Goal: Task Accomplishment & Management: Complete application form

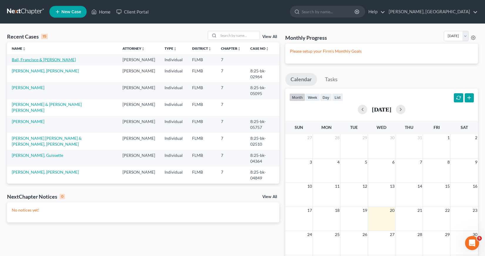
click at [33, 60] on link "Ball, Francisco & [PERSON_NAME]" at bounding box center [44, 59] width 64 height 5
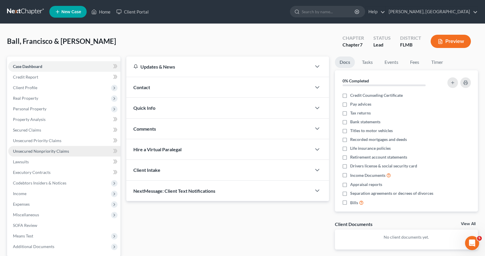
click at [34, 150] on span "Unsecured Nonpriority Claims" at bounding box center [41, 150] width 56 height 5
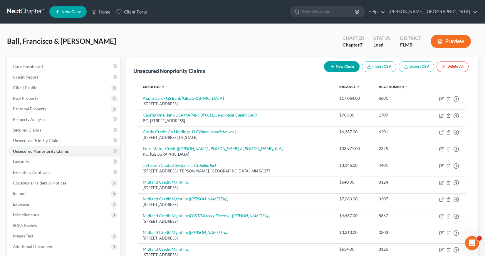
click at [330, 68] on icon "button" at bounding box center [332, 66] width 5 height 5
select select "2"
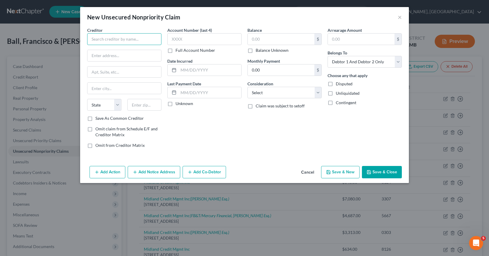
click at [98, 38] on input "text" at bounding box center [124, 39] width 74 height 12
type input "Verizon"
type input "[STREET_ADDRESS]"
type input "Suite 550"
type input "[PERSON_NAME] Spring"
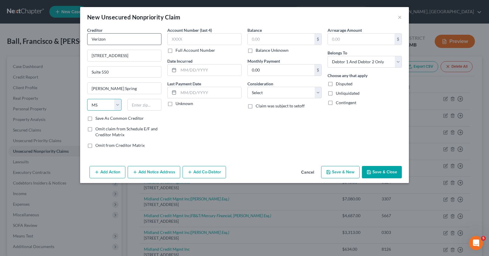
select select "26"
type input "63304"
click at [95, 118] on label "Save As Common Creditor" at bounding box center [119, 118] width 48 height 6
click at [98, 118] on input "Save As Common Creditor" at bounding box center [100, 117] width 4 height 4
checkbox input "true"
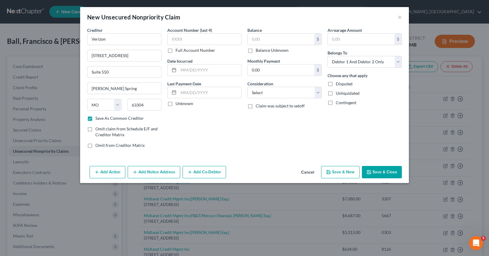
type input "Saint [PERSON_NAME]"
click at [170, 39] on input "text" at bounding box center [204, 39] width 74 height 12
type input "0001"
click at [182, 72] on input "text" at bounding box center [210, 69] width 63 height 11
type input "01/2025"
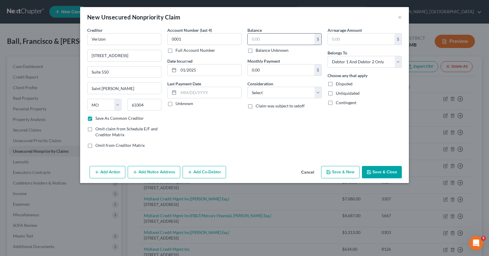
click at [250, 39] on input "text" at bounding box center [281, 38] width 67 height 11
type input "930.48"
click at [319, 91] on select "Select Cable / Satellite Services Collection Agency Credit Card Debt Debt Couns…" at bounding box center [285, 93] width 74 height 12
select select "19"
click at [248, 87] on select "Select Cable / Satellite Services Collection Agency Credit Card Debt Debt Couns…" at bounding box center [285, 93] width 74 height 12
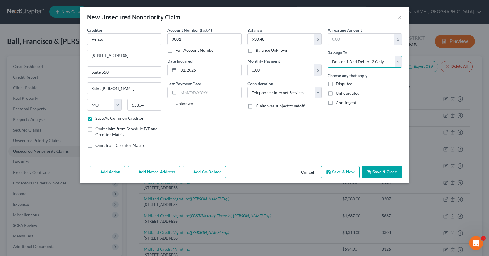
click at [399, 60] on select "Select Debtor 1 Only Debtor 2 Only Debtor 1 And Debtor 2 Only At Least One Of T…" at bounding box center [365, 62] width 74 height 12
select select "0"
click at [328, 56] on select "Select Debtor 1 Only Debtor 2 Only Debtor 1 And Debtor 2 Only At Least One Of T…" at bounding box center [365, 62] width 74 height 12
click at [338, 173] on button "Save & New" at bounding box center [340, 172] width 38 height 12
checkbox input "false"
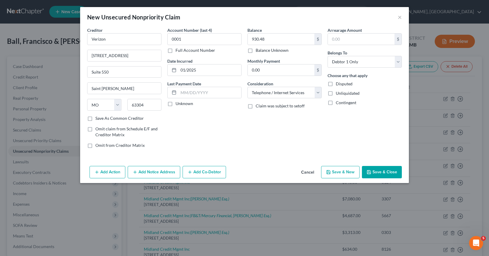
select select "2"
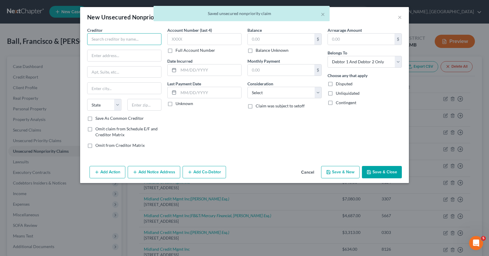
click at [92, 39] on input "text" at bounding box center [124, 39] width 74 height 12
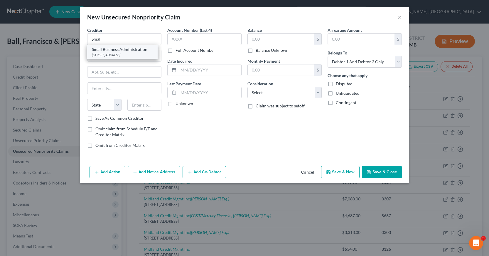
click at [118, 52] on div "[STREET_ADDRESS]" at bounding box center [122, 54] width 61 height 5
type input "Small Business Administration"
type input "[STREET_ADDRESS]"
type input "[GEOGRAPHIC_DATA]"
select select "45"
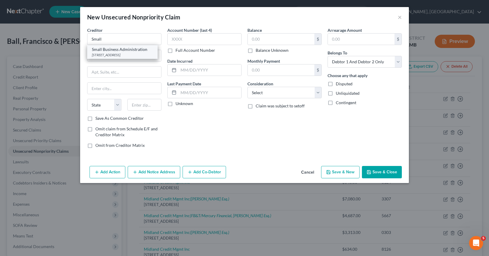
type input "76155"
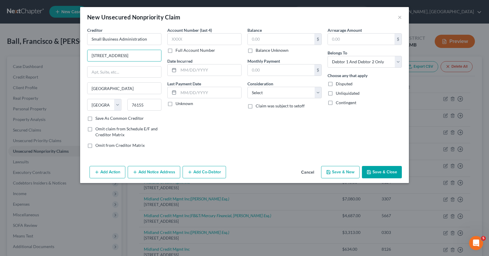
drag, startPoint x: 90, startPoint y: 55, endPoint x: 135, endPoint y: 63, distance: 46.2
click at [137, 67] on div "Creditor * Small Business Administration [STREET_ADDRESS] [US_STATE][GEOGRAPHIC…" at bounding box center [124, 71] width 74 height 88
click at [91, 72] on input "text" at bounding box center [125, 71] width 74 height 11
paste input "[STREET_ADDRESS]"
type input "[STREET_ADDRESS]"
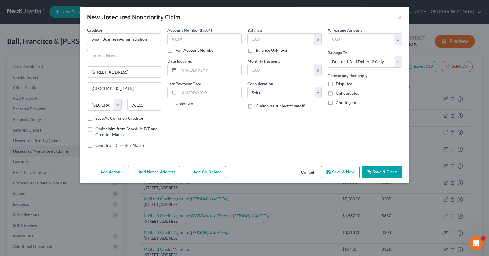
click at [91, 53] on input "text" at bounding box center [125, 55] width 74 height 11
click at [209, 128] on div "Account Number (last 4) Full Account Number Date Incurred Last Payment Date Unk…" at bounding box center [205, 90] width 80 height 126
drag, startPoint x: 90, startPoint y: 72, endPoint x: 134, endPoint y: 75, distance: 43.9
click at [134, 75] on input "[STREET_ADDRESS]" at bounding box center [125, 71] width 74 height 11
click at [91, 55] on input "text" at bounding box center [125, 55] width 74 height 11
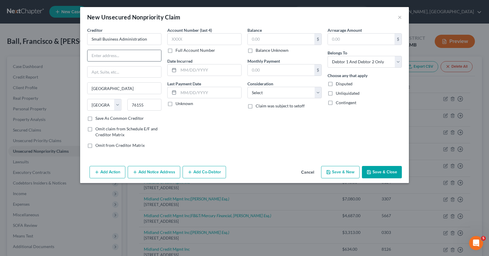
paste input "[STREET_ADDRESS]"
type input "[STREET_ADDRESS]"
click at [172, 39] on input "text" at bounding box center [204, 39] width 74 height 12
type input "7901"
click at [179, 69] on input "text" at bounding box center [210, 69] width 63 height 11
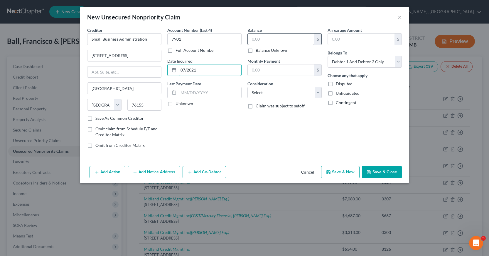
type input "07/2021"
click at [250, 38] on input "text" at bounding box center [281, 38] width 67 height 11
type input "138,400"
click at [319, 93] on select "Select Cable / Satellite Services Collection Agency Credit Card Debt Debt Couns…" at bounding box center [285, 93] width 74 height 12
select select "14"
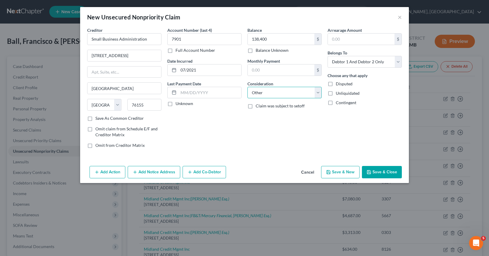
click at [248, 87] on select "Select Cable / Satellite Services Collection Agency Credit Card Debt Debt Couns…" at bounding box center [285, 93] width 74 height 12
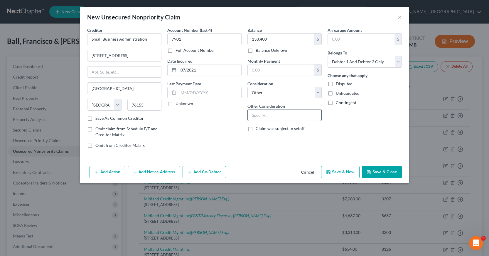
click at [257, 115] on input "text" at bounding box center [285, 114] width 74 height 11
type input "Small business loan"
click at [141, 172] on button "Add Notice Address" at bounding box center [154, 172] width 53 height 12
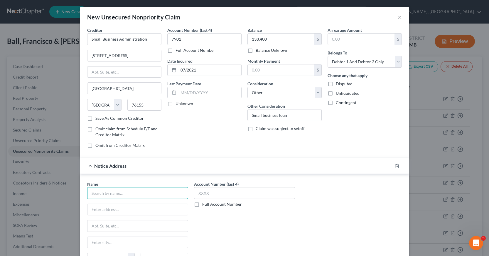
click at [93, 192] on input "text" at bounding box center [137, 193] width 101 height 12
type input "CESC- [MEDICAL_DATA] EidL Service Center"
type input "[STREET_ADDRESS]"
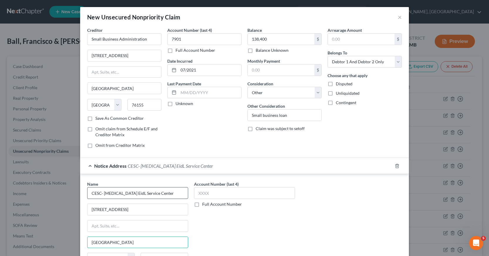
type input "[GEOGRAPHIC_DATA]"
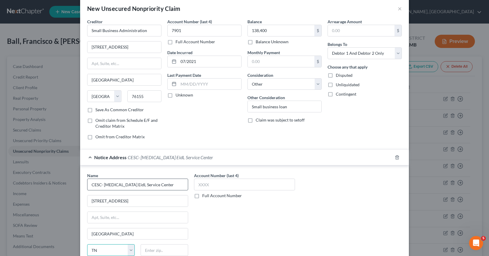
select select "45"
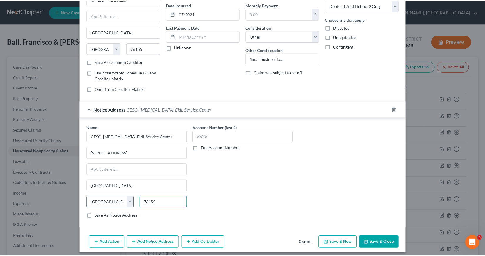
scroll to position [61, 0]
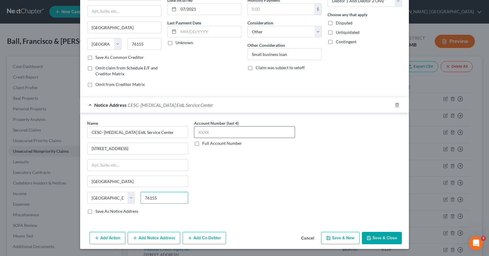
type input "76155"
click at [196, 132] on input "text" at bounding box center [244, 132] width 101 height 12
type input "7901"
click at [379, 236] on button "Save & Close" at bounding box center [382, 237] width 40 height 12
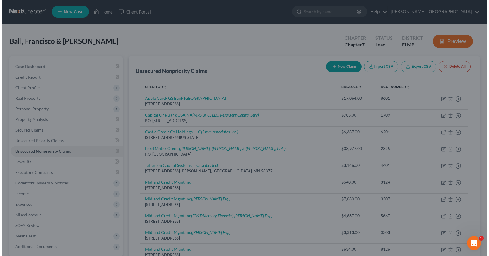
scroll to position [0, 0]
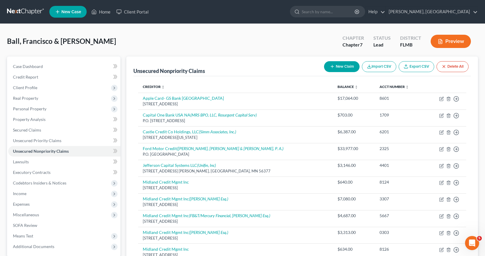
click at [341, 66] on button "New Claim" at bounding box center [342, 66] width 36 height 11
select select "2"
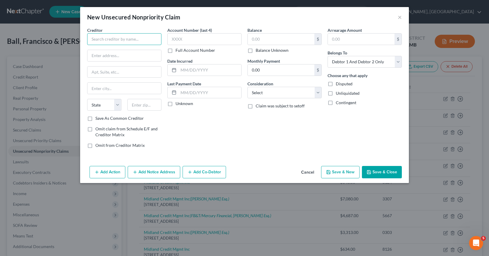
click at [99, 39] on input "text" at bounding box center [124, 39] width 74 height 12
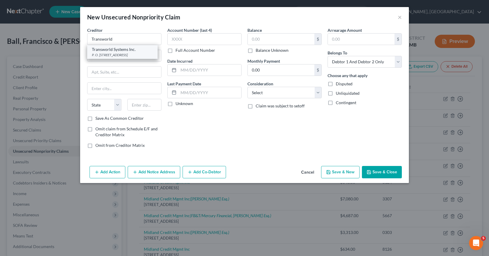
click at [116, 51] on div "Transworld Systems Inc." at bounding box center [122, 49] width 61 height 6
type input "Transworld Systems Inc."
type input "P. O. Box 15130"
type input "Wilmington"
select select "7"
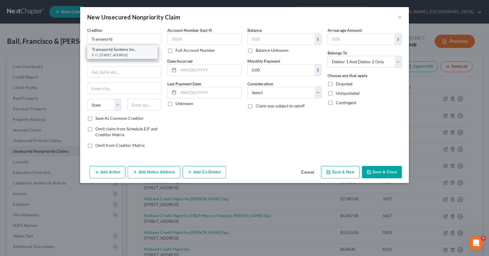
type input "19850"
click at [122, 55] on input "P. O. Box 15130" at bounding box center [125, 55] width 74 height 11
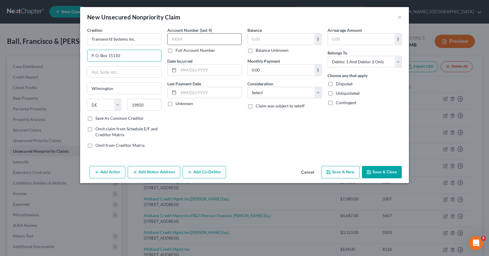
type input "P. O. Box 15110"
click at [172, 39] on input "text" at bounding box center [204, 39] width 74 height 12
type input "7440"
click at [250, 39] on input "text" at bounding box center [281, 38] width 67 height 11
type input "186.84"
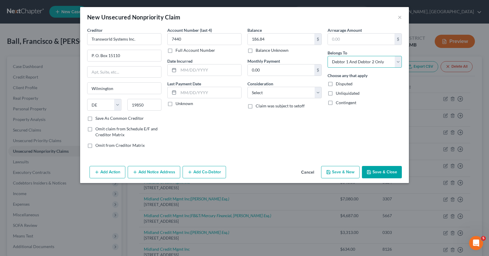
click at [399, 61] on select "Select Debtor 1 Only Debtor 2 Only Debtor 1 And Debtor 2 Only At Least One Of T…" at bounding box center [365, 62] width 74 height 12
select select "0"
click at [328, 56] on select "Select Debtor 1 Only Debtor 2 Only Debtor 1 And Debtor 2 Only At Least One Of T…" at bounding box center [365, 62] width 74 height 12
click at [342, 173] on button "Save & New" at bounding box center [340, 172] width 38 height 12
select select "2"
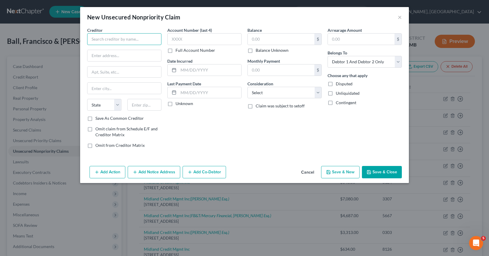
click at [94, 37] on input "text" at bounding box center [124, 39] width 74 height 12
type input "The Hertz Corporation"
type input "P. O. Box 25722"
type input "[US_STATE][GEOGRAPHIC_DATA]"
select select "37"
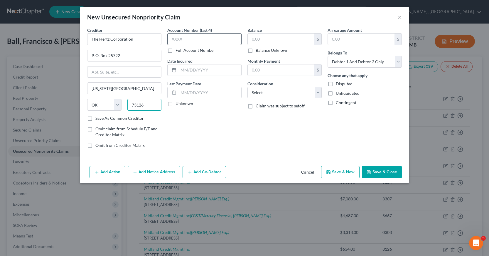
type input "73126"
click at [173, 36] on input "text" at bounding box center [204, 39] width 74 height 12
type input "2390"
click at [179, 68] on input "text" at bounding box center [210, 69] width 63 height 11
type input "01/2024"
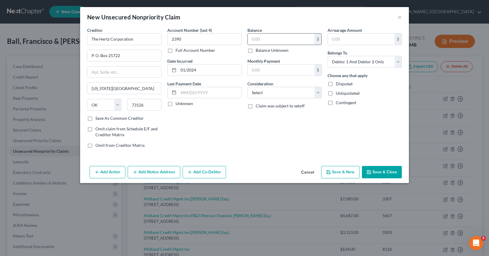
click at [252, 39] on input "text" at bounding box center [281, 38] width 67 height 11
type input "162.60"
click at [317, 93] on select "Select Cable / Satellite Services Collection Agency Credit Card Debt Debt Couns…" at bounding box center [285, 93] width 74 height 12
select select "4"
click at [248, 87] on select "Select Cable / Satellite Services Collection Agency Credit Card Debt Debt Couns…" at bounding box center [285, 93] width 74 height 12
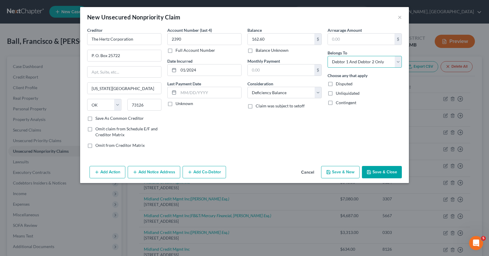
click at [397, 63] on select "Select Debtor 1 Only Debtor 2 Only Debtor 1 And Debtor 2 Only At Least One Of T…" at bounding box center [365, 62] width 74 height 12
select select "0"
click at [328, 56] on select "Select Debtor 1 Only Debtor 2 Only Debtor 1 And Debtor 2 Only At Least One Of T…" at bounding box center [365, 62] width 74 height 12
click at [341, 173] on button "Save & New" at bounding box center [340, 172] width 38 height 12
select select "2"
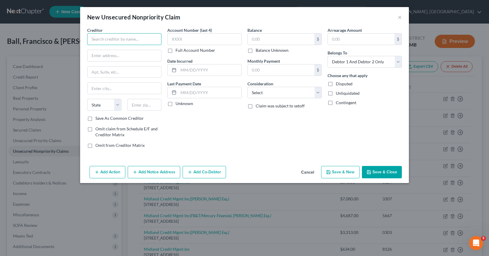
click at [93, 38] on input "text" at bounding box center [124, 39] width 74 height 12
type input "m"
type input "Modern Foot & Ankle"
click at [90, 56] on input "text" at bounding box center [125, 55] width 74 height 11
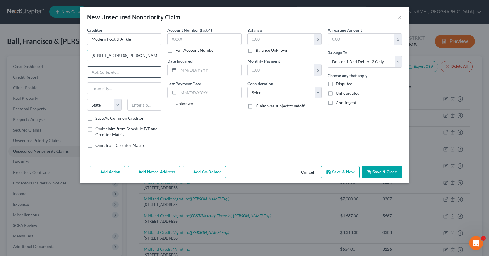
type input "[STREET_ADDRESS][PERSON_NAME]"
type input "Unit 130"
type input "Winter Garden"
select select "9"
type input "34787"
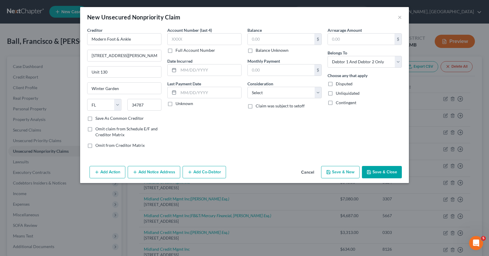
click at [95, 118] on label "Save As Common Creditor" at bounding box center [119, 118] width 48 height 6
click at [98, 118] on input "Save As Common Creditor" at bounding box center [100, 117] width 4 height 4
checkbox input "true"
click at [173, 37] on input "text" at bounding box center [204, 39] width 74 height 12
type input "0005"
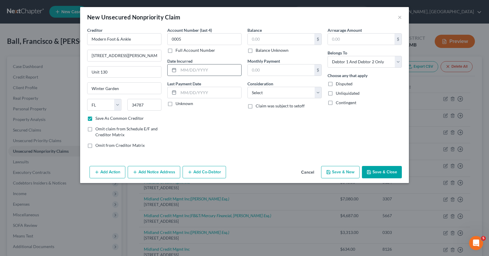
click at [183, 70] on input "text" at bounding box center [210, 69] width 63 height 11
type input "02/2024"
click at [254, 39] on input "text" at bounding box center [281, 38] width 67 height 11
type input "167.24"
click at [318, 92] on select "Select Cable / Satellite Services Collection Agency Credit Card Debt Debt Couns…" at bounding box center [285, 93] width 74 height 12
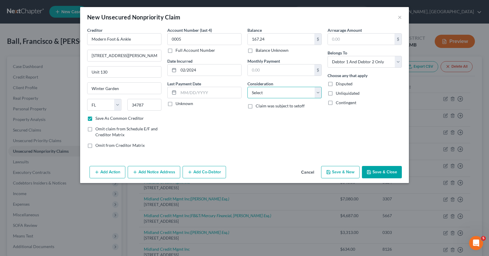
select select "9"
click at [248, 87] on select "Select Cable / Satellite Services Collection Agency Credit Card Debt Debt Couns…" at bounding box center [285, 93] width 74 height 12
click at [399, 61] on select "Select Debtor 1 Only Debtor 2 Only Debtor 1 And Debtor 2 Only At Least One Of T…" at bounding box center [365, 62] width 74 height 12
select select "0"
click at [328, 56] on select "Select Debtor 1 Only Debtor 2 Only Debtor 1 And Debtor 2 Only At Least One Of T…" at bounding box center [365, 62] width 74 height 12
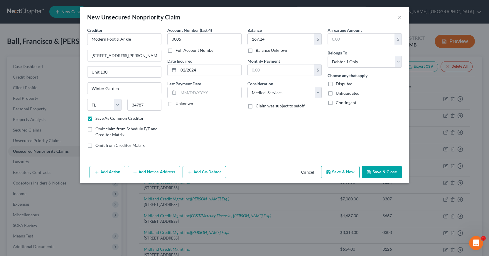
click at [341, 172] on button "Save & New" at bounding box center [340, 172] width 38 height 12
checkbox input "false"
select select "2"
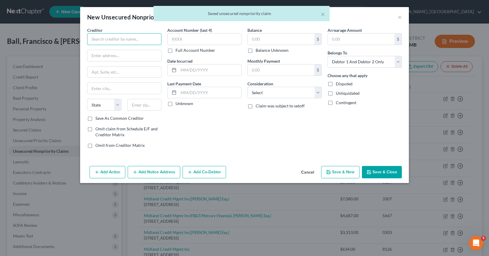
click at [93, 38] on input "text" at bounding box center [124, 39] width 74 height 12
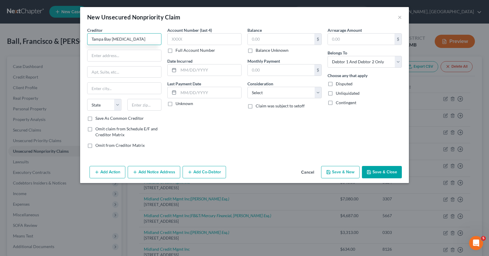
type input "Tampa Bay [MEDICAL_DATA]"
type input "P. O. Box 305250"
type input "[GEOGRAPHIC_DATA]"
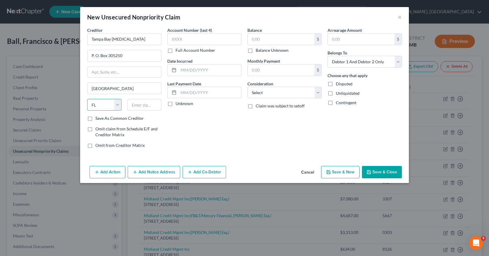
click at [118, 104] on select "State [US_STATE] AK AR AZ CA CO CT DE DC [GEOGRAPHIC_DATA] [GEOGRAPHIC_DATA] GU…" at bounding box center [104, 105] width 34 height 12
select select "44"
click at [87, 99] on select "State [US_STATE] AK AR AZ CA CO CT DE DC [GEOGRAPHIC_DATA] [GEOGRAPHIC_DATA] GU…" at bounding box center [104, 105] width 34 height 12
click at [130, 104] on input "text" at bounding box center [144, 105] width 34 height 12
type input "37230"
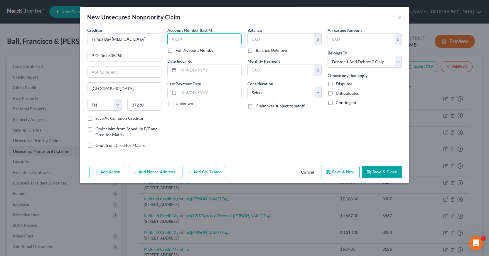
click at [172, 40] on input "text" at bounding box center [204, 39] width 74 height 12
type input "6081"
click at [251, 38] on input "text" at bounding box center [281, 38] width 67 height 11
type input "131.20"
click at [318, 93] on select "Select Cable / Satellite Services Collection Agency Credit Card Debt Debt Couns…" at bounding box center [285, 93] width 74 height 12
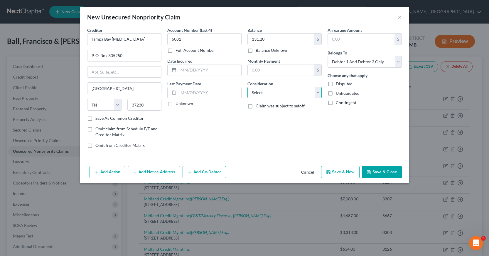
select select "9"
click at [248, 87] on select "Select Cable / Satellite Services Collection Agency Credit Card Debt Debt Couns…" at bounding box center [285, 93] width 74 height 12
click at [399, 61] on select "Select Debtor 1 Only Debtor 2 Only Debtor 1 And Debtor 2 Only At Least One Of T…" at bounding box center [365, 62] width 74 height 12
select select "0"
click at [328, 56] on select "Select Debtor 1 Only Debtor 2 Only Debtor 1 And Debtor 2 Only At Least One Of T…" at bounding box center [365, 62] width 74 height 12
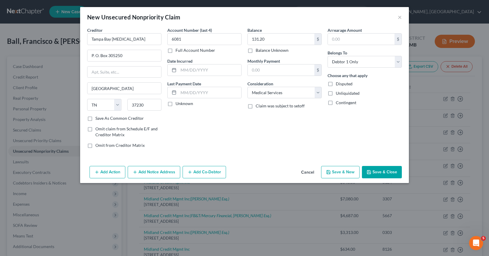
click at [156, 171] on button "Add Notice Address" at bounding box center [154, 172] width 53 height 12
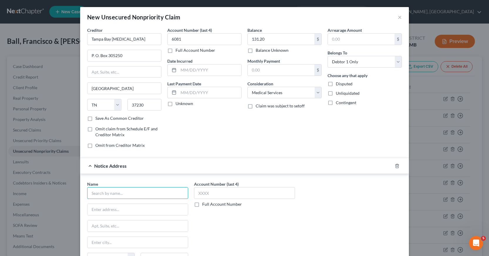
click at [105, 192] on input "text" at bounding box center [137, 193] width 101 height 12
type input "Fox Collection Center"
type input "P. O. Box 528"
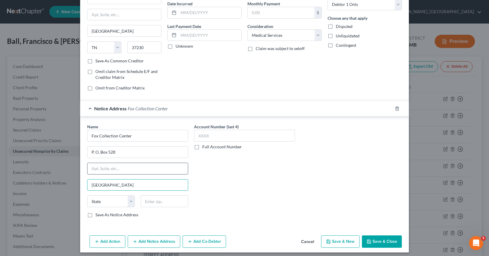
scroll to position [61, 0]
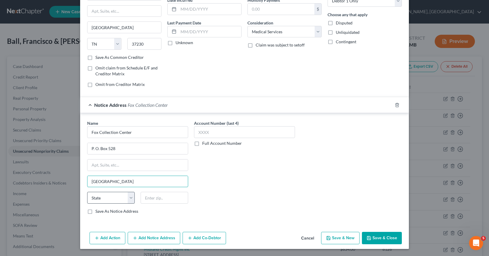
type input "[GEOGRAPHIC_DATA]"
click at [89, 198] on select "State [US_STATE] AK AR AZ CA CO CT DE DC [GEOGRAPHIC_DATA] [GEOGRAPHIC_DATA] GU…" at bounding box center [111, 198] width 48 height 12
select select "44"
click at [87, 192] on select "State [US_STATE] AK AR AZ CA CO CT DE DC [GEOGRAPHIC_DATA] [GEOGRAPHIC_DATA] GU…" at bounding box center [111, 198] width 48 height 12
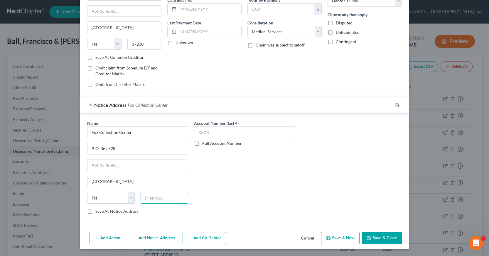
click at [146, 197] on input "text" at bounding box center [165, 198] width 48 height 12
type input "37070"
click at [196, 130] on input "text" at bounding box center [244, 132] width 101 height 12
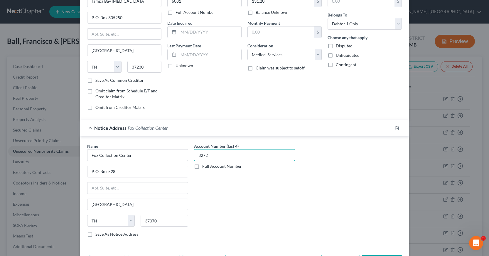
scroll to position [2, 0]
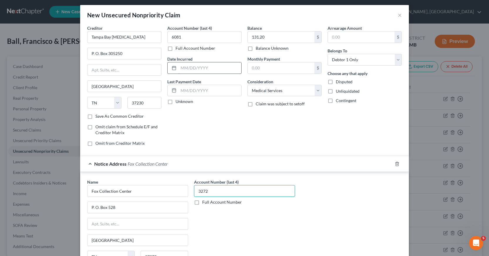
type input "3272"
click at [179, 68] on input "text" at bounding box center [210, 67] width 63 height 11
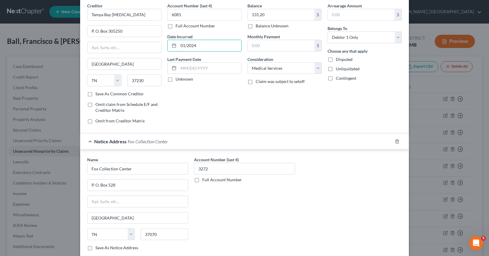
scroll to position [61, 0]
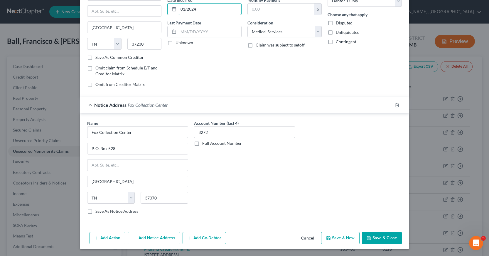
type input "01/2024"
click at [335, 239] on button "Save & New" at bounding box center [340, 237] width 38 height 12
select select "2"
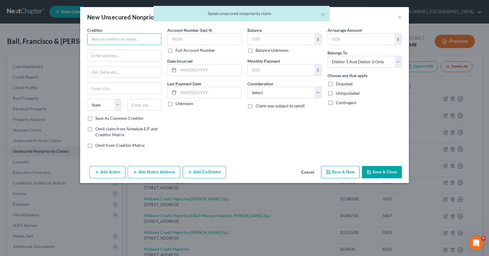
click at [96, 36] on input "text" at bounding box center [124, 39] width 74 height 12
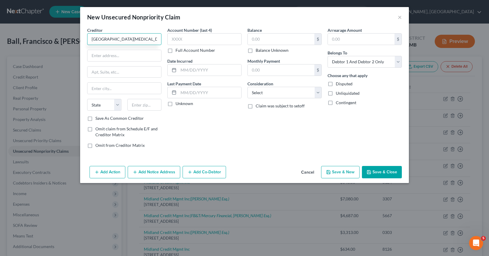
type input "[GEOGRAPHIC_DATA][MEDICAL_DATA]"
type input "P. O. Box 305250"
type input "[GEOGRAPHIC_DATA]"
select select "44"
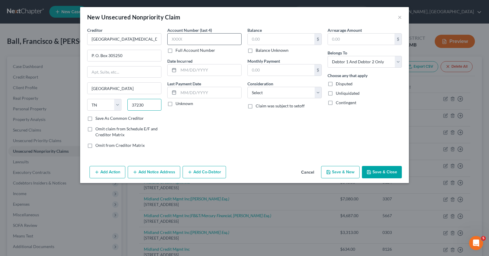
type input "37230"
click at [172, 37] on input "text" at bounding box center [204, 39] width 74 height 12
type input "6747"
click at [181, 70] on input "text" at bounding box center [210, 69] width 63 height 11
type input "10/2022"
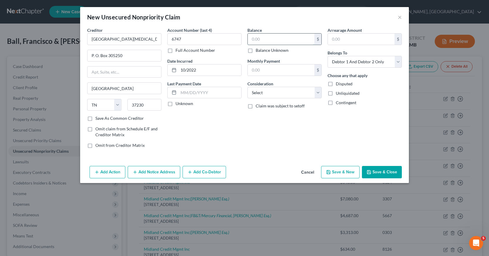
click at [248, 39] on input "text" at bounding box center [281, 38] width 67 height 11
type input "143.12"
click at [320, 93] on select "Select Cable / Satellite Services Collection Agency Credit Card Debt Debt Couns…" at bounding box center [285, 93] width 74 height 12
select select "9"
click at [248, 87] on select "Select Cable / Satellite Services Collection Agency Credit Card Debt Debt Couns…" at bounding box center [285, 93] width 74 height 12
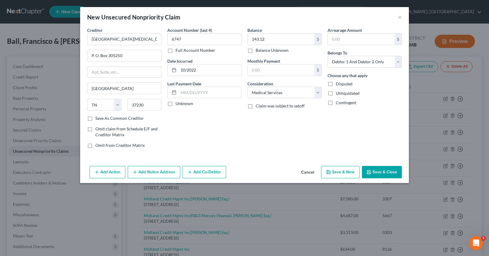
click at [151, 169] on button "Add Notice Address" at bounding box center [154, 172] width 53 height 12
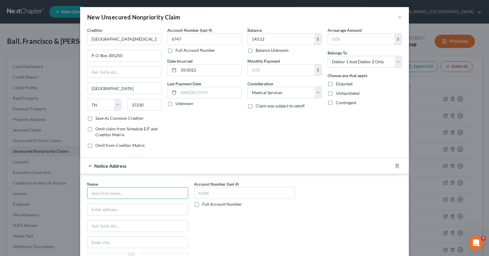
click at [90, 192] on input "text" at bounding box center [137, 193] width 101 height 12
type input "MNET Financial, LLC"
type input "95 Argonaut"
type input "Suite 200"
type input "Aliso Viejo"
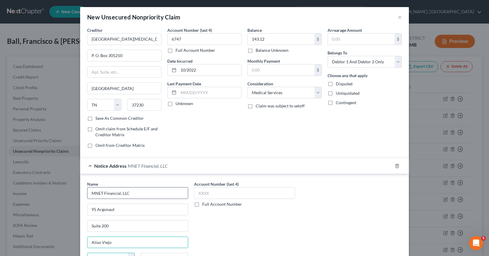
scroll to position [9, 0]
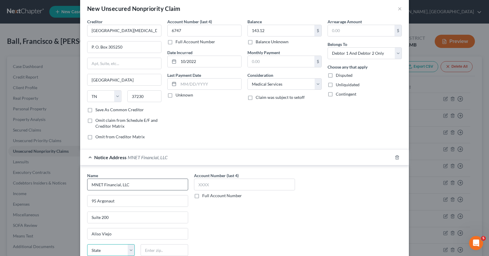
select select "4"
type input "92656"
click at [199, 184] on input "text" at bounding box center [244, 184] width 101 height 12
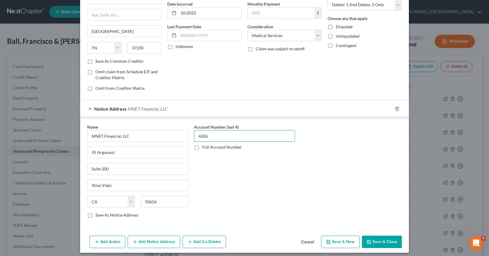
scroll to position [61, 0]
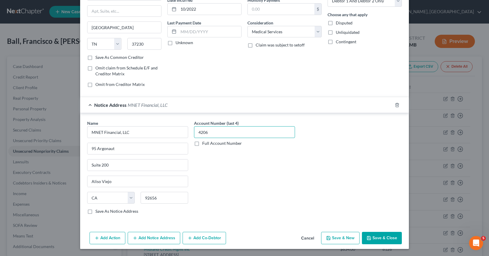
type input "4206"
click at [95, 211] on label "Save As Notice Address" at bounding box center [116, 211] width 43 height 6
click at [98, 211] on input "Save As Notice Address" at bounding box center [100, 210] width 4 height 4
checkbox input "true"
click at [334, 240] on button "Save & New" at bounding box center [340, 237] width 38 height 12
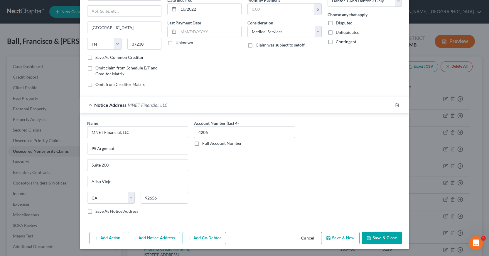
select select "2"
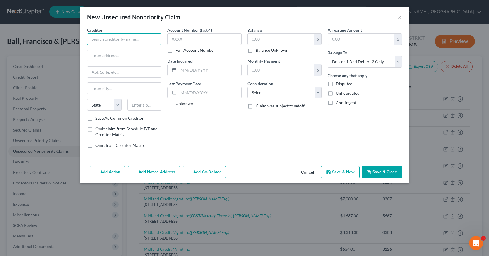
click at [91, 37] on input "text" at bounding box center [124, 39] width 74 height 12
click at [94, 39] on input "[DEMOGRAPHIC_DATA] Tampa Bay Anesthesia LLC" at bounding box center [124, 39] width 74 height 12
type input "Amsurg Tampa Bay Anesthesia LLC"
click at [92, 57] on input "text" at bounding box center [125, 55] width 74 height 11
type input "P. O. Box 305250"
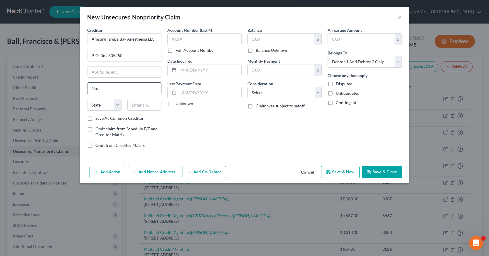
type input "[GEOGRAPHIC_DATA]"
click at [103, 105] on select "State [US_STATE] AK AR AZ CA CO CT DE DC [GEOGRAPHIC_DATA] [GEOGRAPHIC_DATA] GU…" at bounding box center [104, 105] width 34 height 12
select select "44"
click at [87, 99] on select "State [US_STATE] AK AR AZ CA CO CT DE DC [GEOGRAPHIC_DATA] [GEOGRAPHIC_DATA] GU…" at bounding box center [104, 105] width 34 height 12
click at [131, 106] on input "text" at bounding box center [144, 105] width 34 height 12
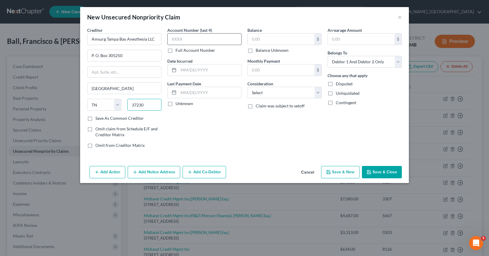
type input "37230"
click at [171, 37] on input "text" at bounding box center [204, 39] width 74 height 12
type input "5137"
click at [181, 70] on input "text" at bounding box center [210, 69] width 63 height 11
type input "10/2022"
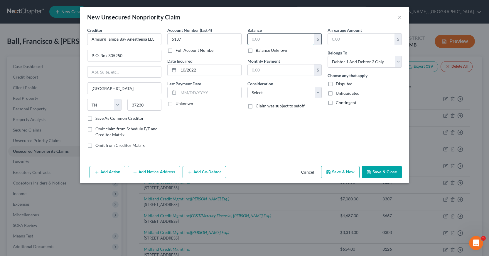
click at [251, 39] on input "text" at bounding box center [281, 38] width 67 height 11
type input "264.00"
click at [320, 91] on select "Select Cable / Satellite Services Collection Agency Credit Card Debt Debt Couns…" at bounding box center [285, 93] width 74 height 12
select select "9"
click at [248, 87] on select "Select Cable / Satellite Services Collection Agency Credit Card Debt Debt Couns…" at bounding box center [285, 93] width 74 height 12
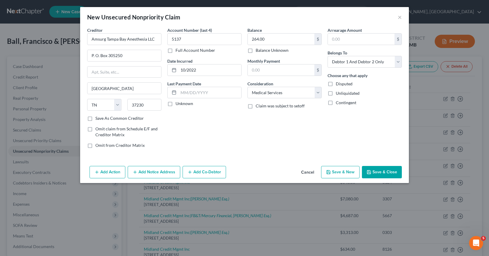
click at [158, 170] on button "Add Notice Address" at bounding box center [154, 172] width 53 height 12
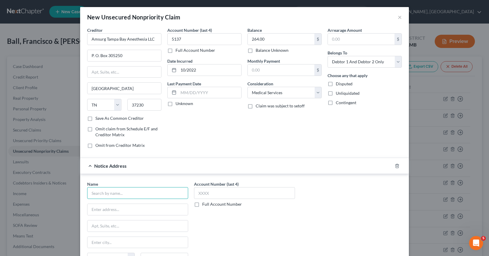
click at [99, 193] on input "text" at bounding box center [137, 193] width 101 height 12
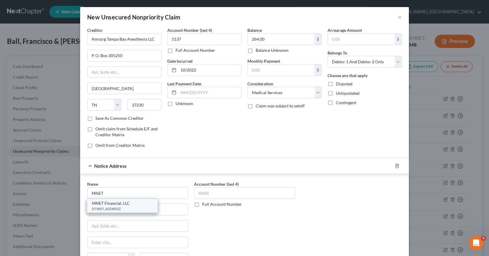
click at [115, 207] on div "[STREET_ADDRESS]" at bounding box center [122, 208] width 61 height 5
type input "MNET Financial, LLC"
type input "95 Argonaut"
type input "Suite 200"
type input "Aliso Viejo"
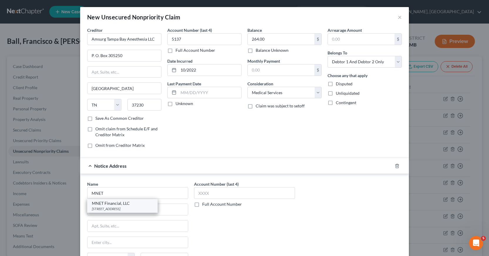
select select "4"
type input "92656"
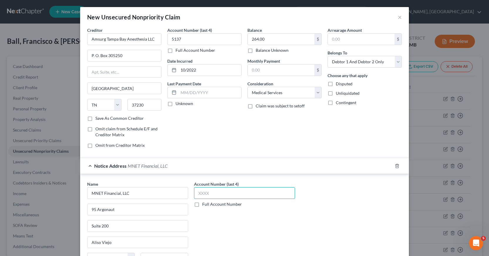
click at [197, 192] on input "text" at bounding box center [244, 193] width 101 height 12
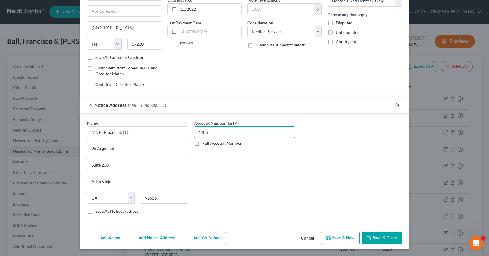
type input "1185"
click at [387, 238] on button "Save & Close" at bounding box center [382, 237] width 40 height 12
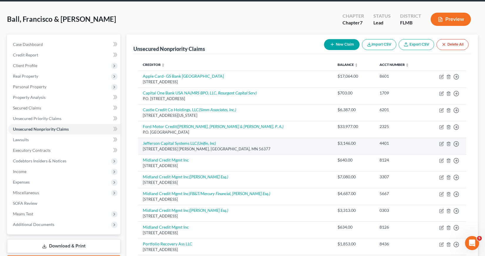
scroll to position [59, 0]
